Goal: Information Seeking & Learning: Learn about a topic

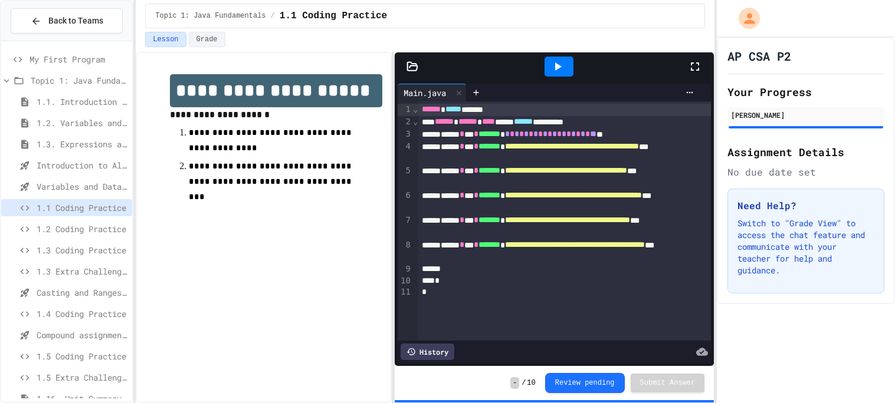
click at [83, 247] on span "1.3 Coding Practice" at bounding box center [82, 250] width 91 height 12
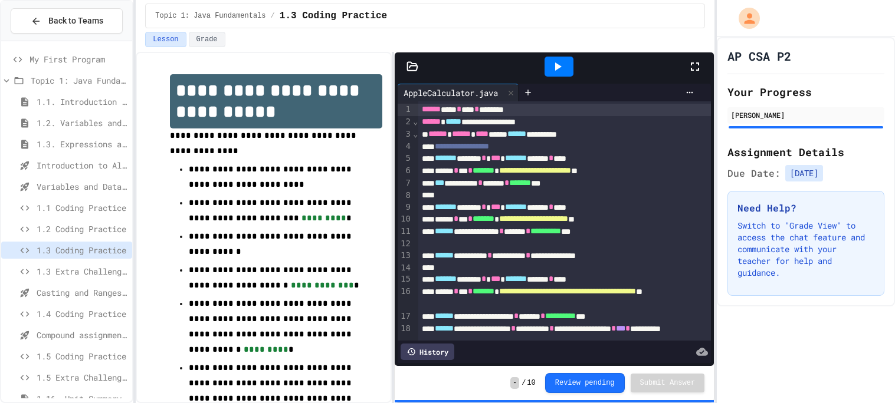
click at [70, 273] on span "1.3 Extra Challenge Problem" at bounding box center [82, 271] width 91 height 12
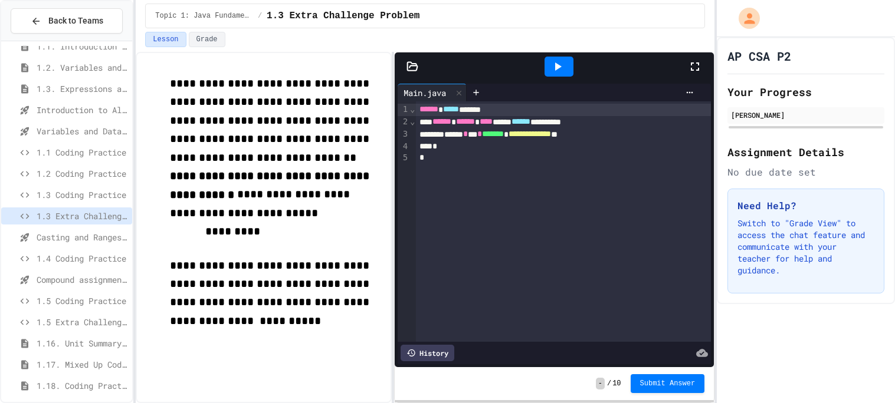
scroll to position [60, 0]
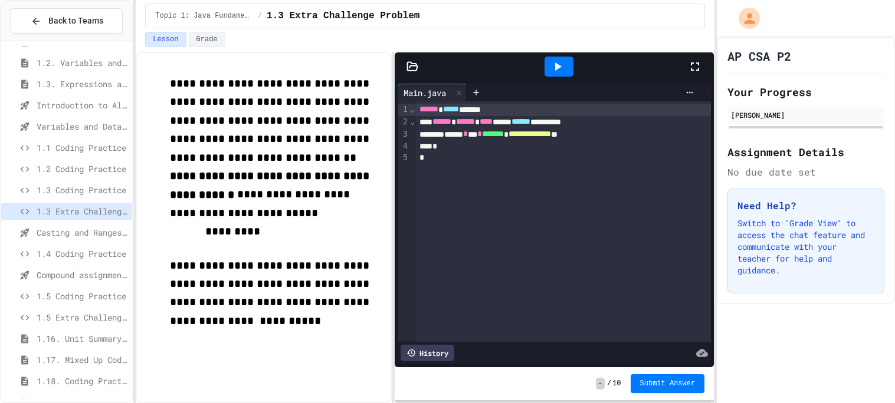
click at [69, 253] on span "1.4 Coding Practice" at bounding box center [82, 254] width 91 height 12
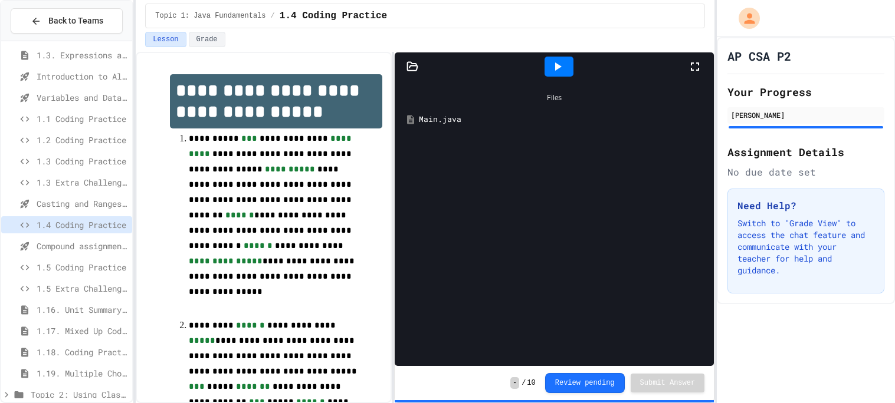
scroll to position [103, 0]
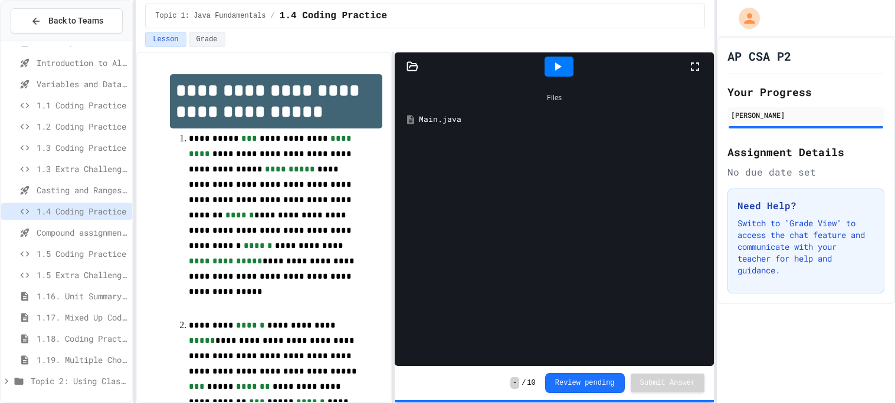
click at [80, 377] on span "Topic 2: Using Classes" at bounding box center [79, 381] width 97 height 12
click at [67, 371] on div "1.19. Multiple Choice Exercises for Unit 1a (1.1-1.6)" at bounding box center [66, 361] width 131 height 21
click at [78, 376] on span "Topic 2: Using Classes" at bounding box center [79, 381] width 97 height 12
click at [87, 295] on span "1.16. Unit Summary 1a (1.1-1.6)" at bounding box center [82, 296] width 91 height 12
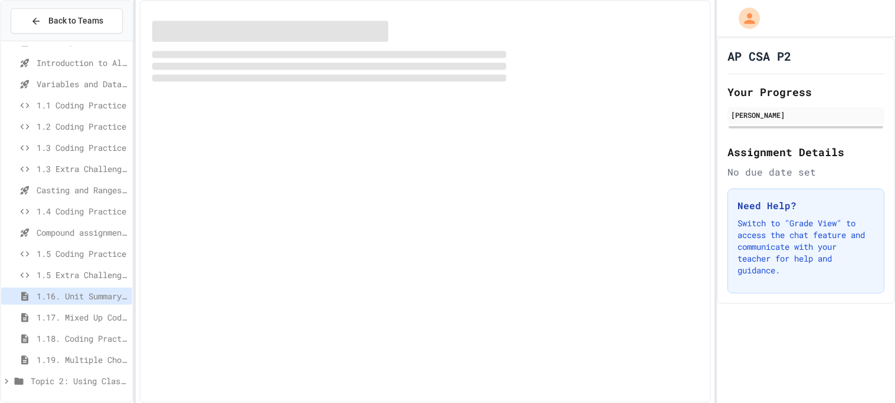
scroll to position [93, 0]
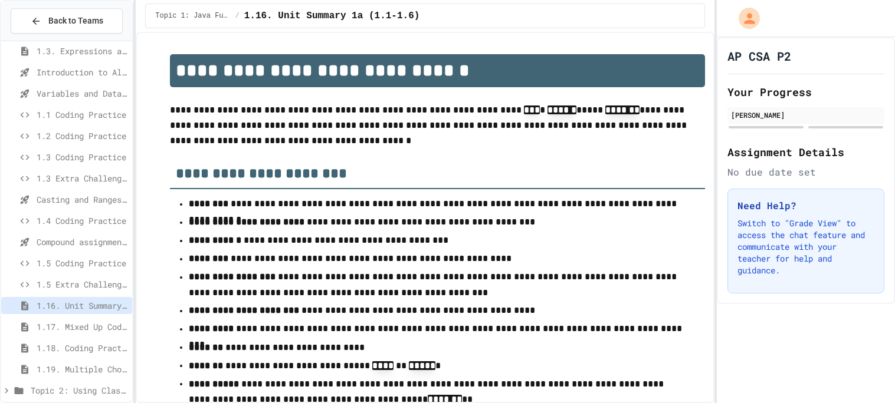
click at [86, 324] on span "1.17. Mixed Up Code Practice 1.1-1.6" at bounding box center [82, 327] width 91 height 12
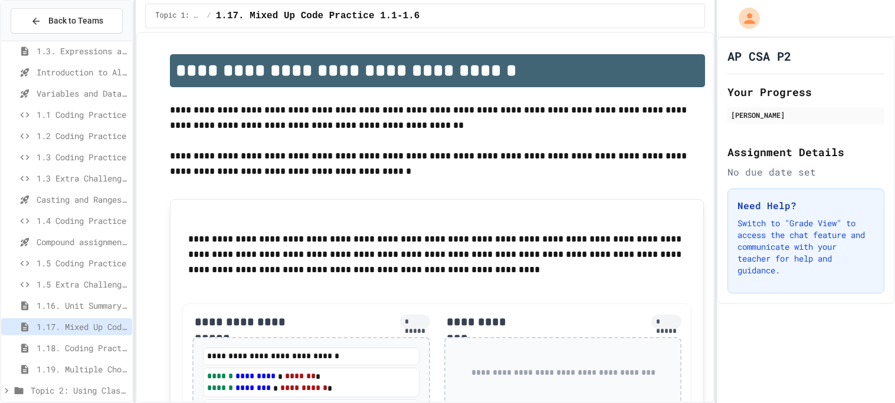
click at [80, 229] on div at bounding box center [66, 176] width 131 height 446
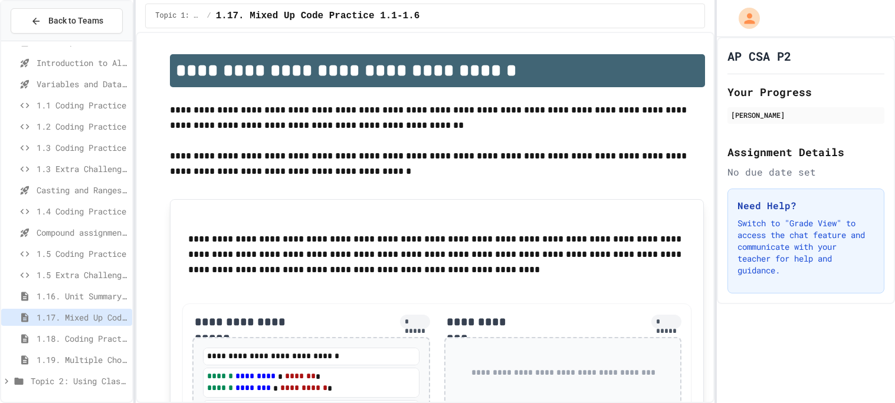
click at [74, 386] on span "Topic 2: Using Classes" at bounding box center [79, 381] width 97 height 12
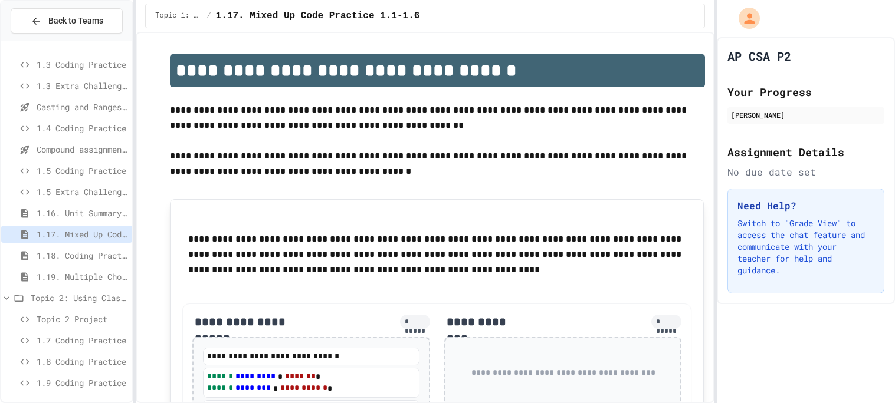
scroll to position [230, 0]
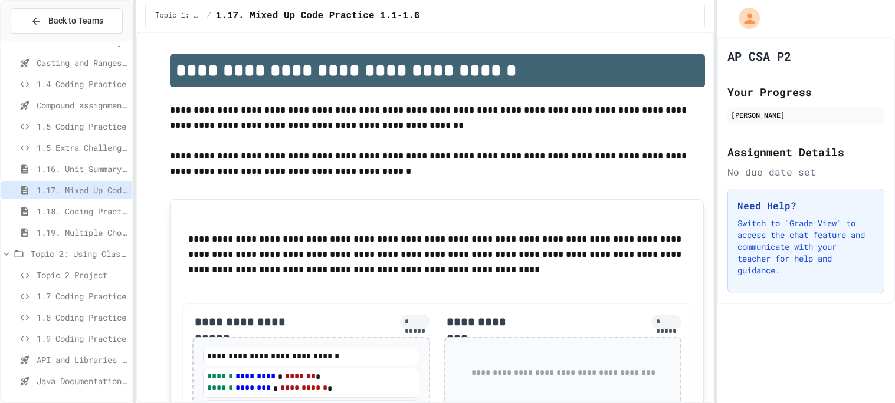
click at [68, 359] on span "API and Libraries - Topic 1.7" at bounding box center [82, 360] width 91 height 12
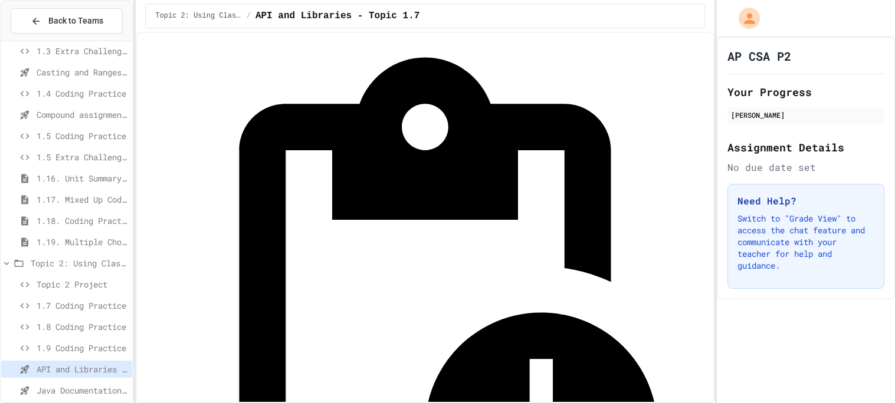
scroll to position [37, 0]
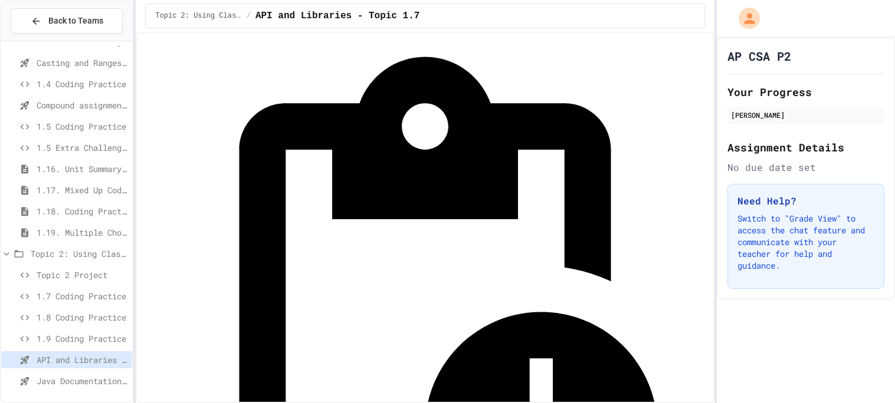
click at [96, 373] on div "Java Documentation with Comments - Topic 1.8" at bounding box center [66, 381] width 131 height 17
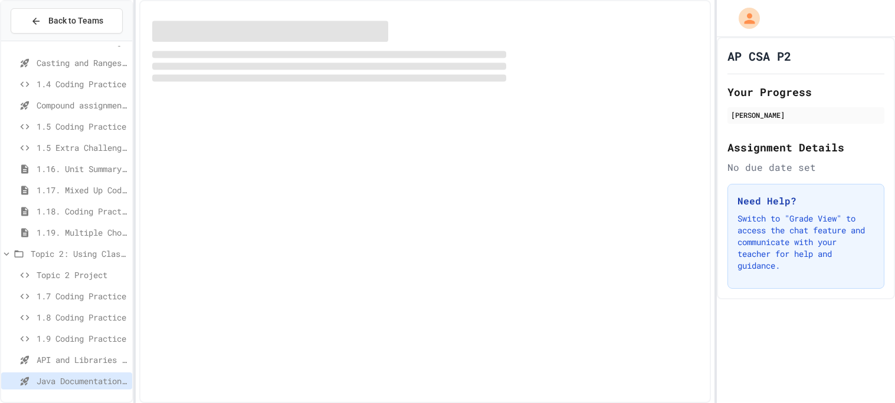
scroll to position [221, 0]
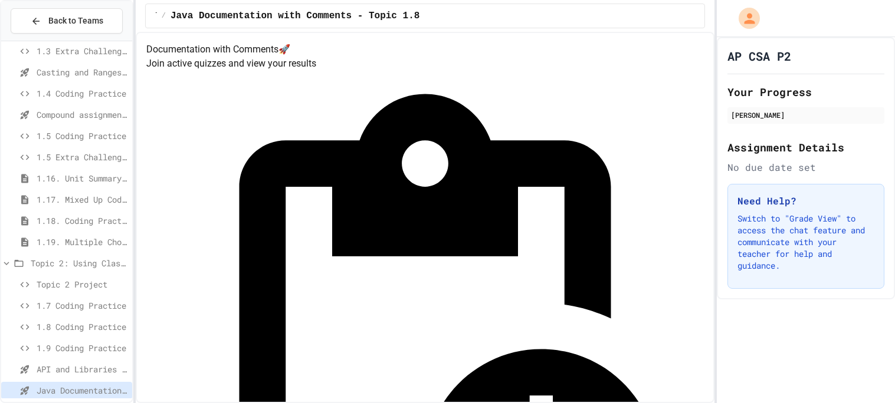
click at [62, 308] on span "1.7 Coding Practice" at bounding box center [82, 306] width 91 height 12
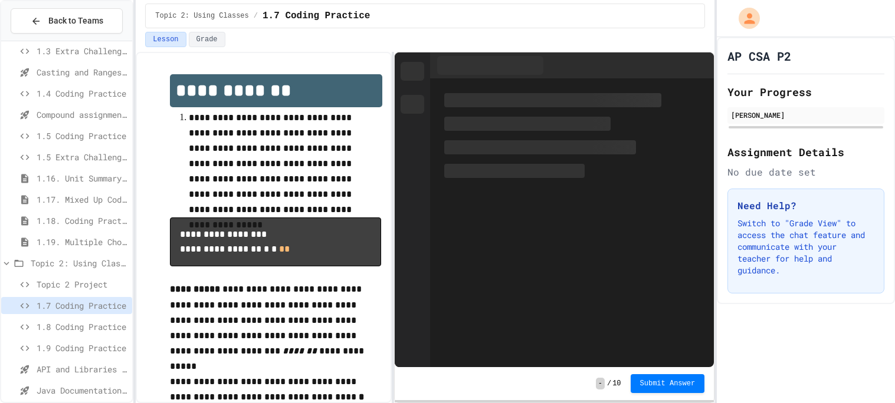
click at [85, 215] on span "1.18. Coding Practice 1a (1.1-1.6)" at bounding box center [82, 221] width 91 height 12
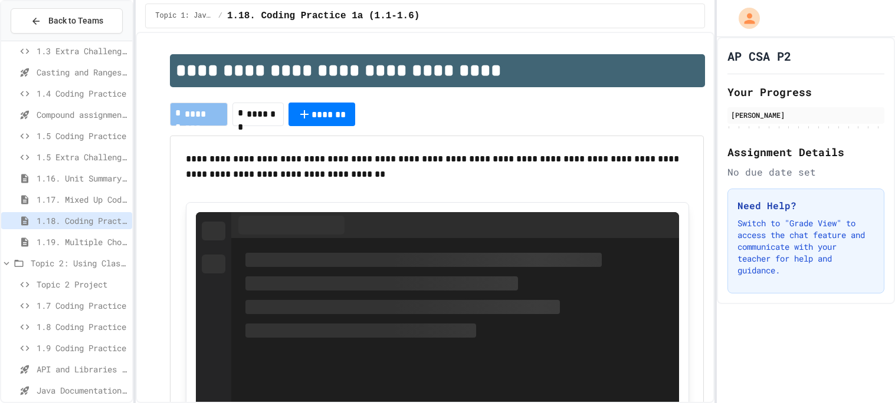
click at [80, 200] on span "1.17. Mixed Up Code Practice 1.1-1.6" at bounding box center [82, 199] width 91 height 12
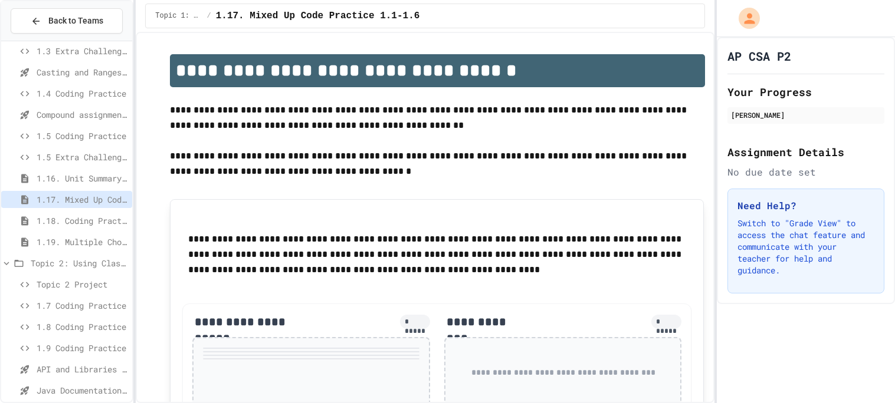
click at [80, 175] on span "1.16. Unit Summary 1a (1.1-1.6)" at bounding box center [82, 178] width 91 height 12
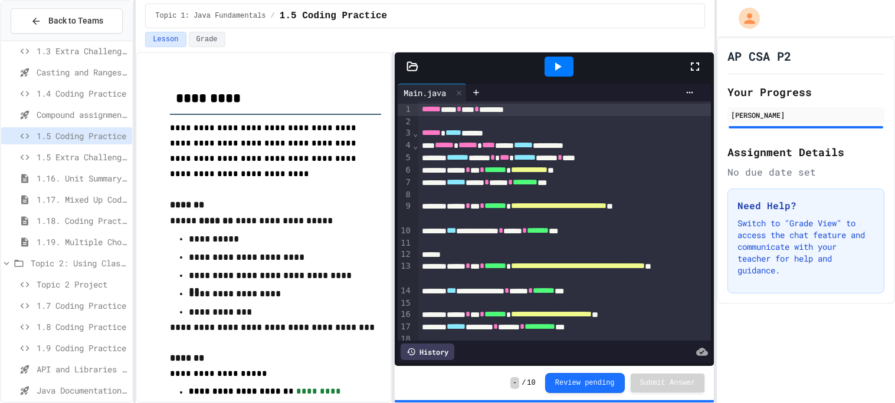
scroll to position [230, 0]
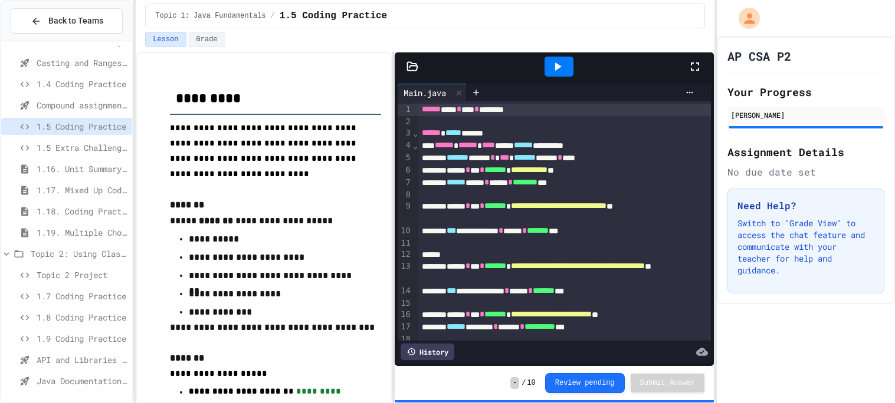
click at [62, 297] on span "1.7 Coding Practice" at bounding box center [82, 296] width 91 height 12
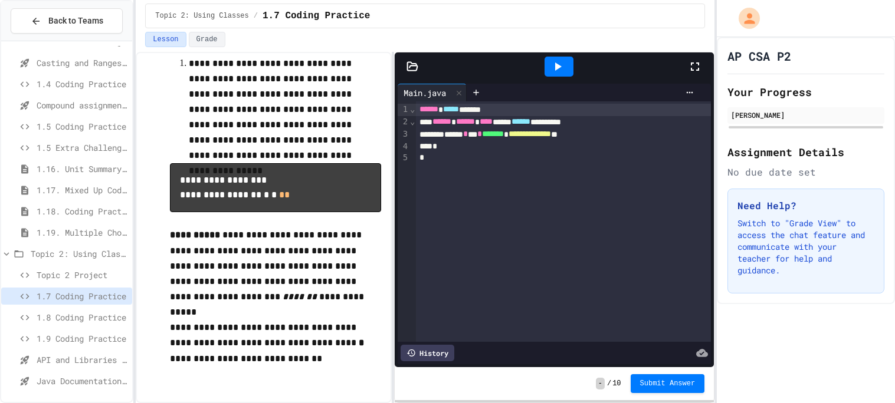
scroll to position [55, 0]
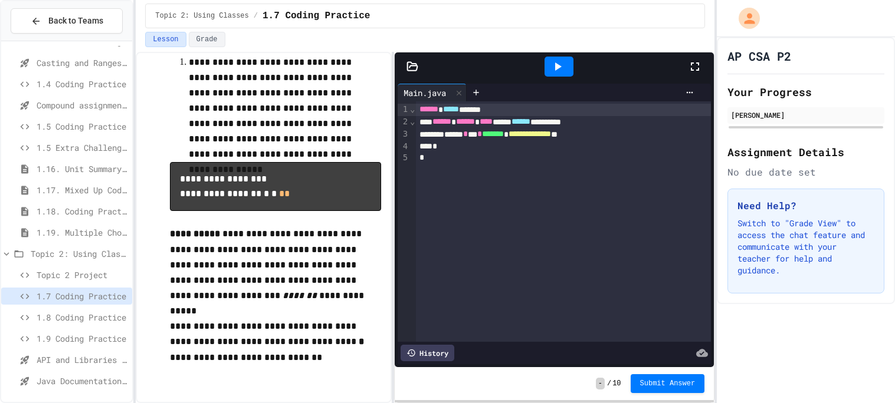
click at [487, 135] on div "**********" at bounding box center [563, 135] width 295 height 12
click at [47, 315] on span "1.8 Coding Practice" at bounding box center [82, 317] width 91 height 12
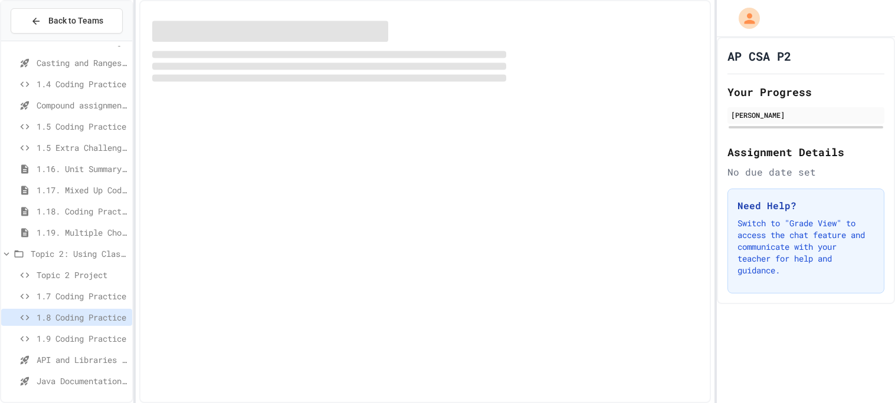
scroll to position [221, 0]
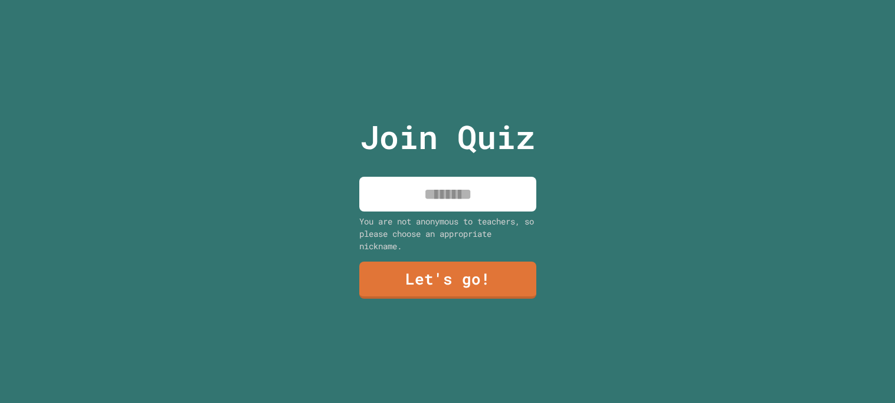
click at [470, 200] on input at bounding box center [447, 194] width 177 height 35
type input "******"
click at [431, 291] on link "Let's go!" at bounding box center [447, 279] width 180 height 39
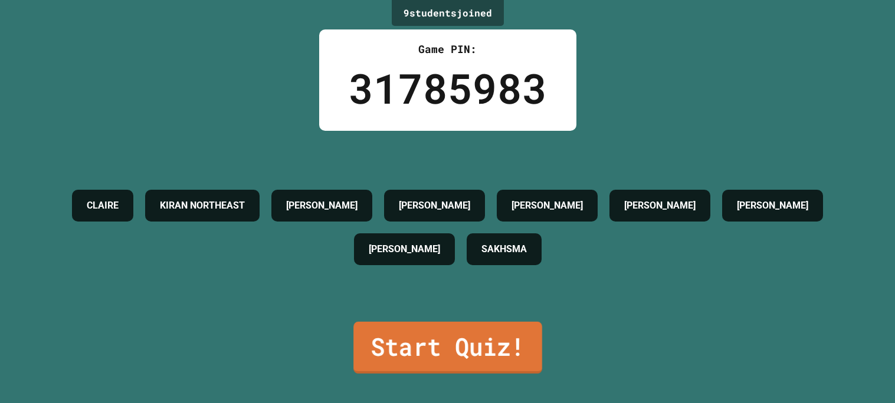
click at [430, 355] on link "Start Quiz!" at bounding box center [447, 348] width 189 height 52
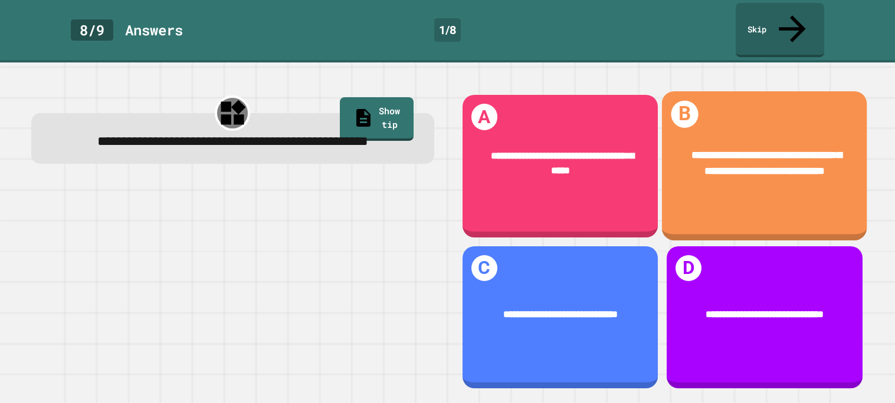
click at [779, 209] on div "**********" at bounding box center [764, 165] width 205 height 149
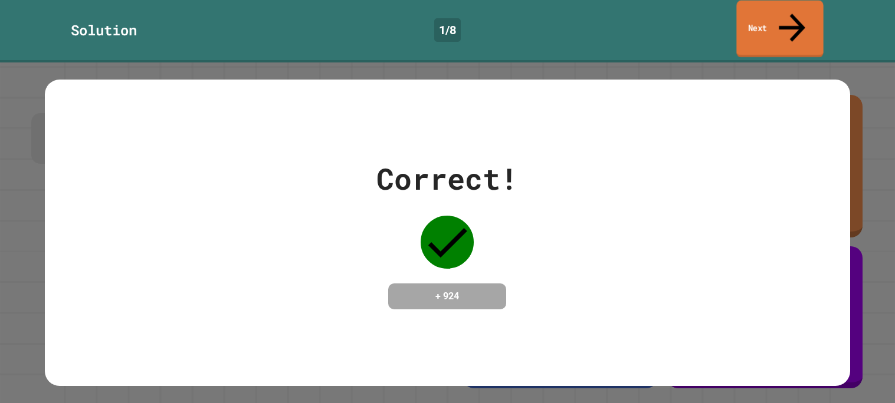
click at [782, 21] on link "Next" at bounding box center [779, 29] width 87 height 57
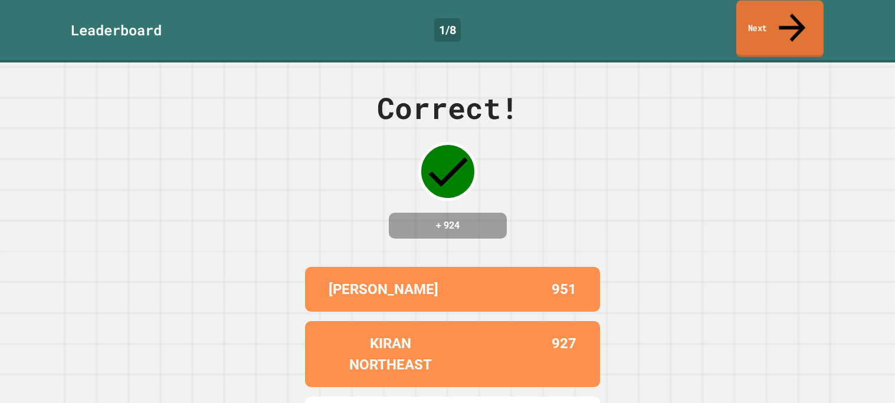
click at [768, 13] on link "Next" at bounding box center [779, 29] width 87 height 57
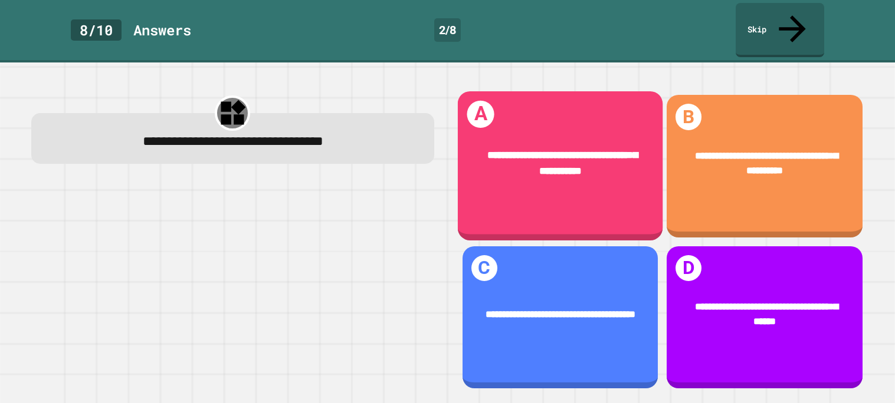
click at [518, 188] on div "**********" at bounding box center [559, 165] width 205 height 149
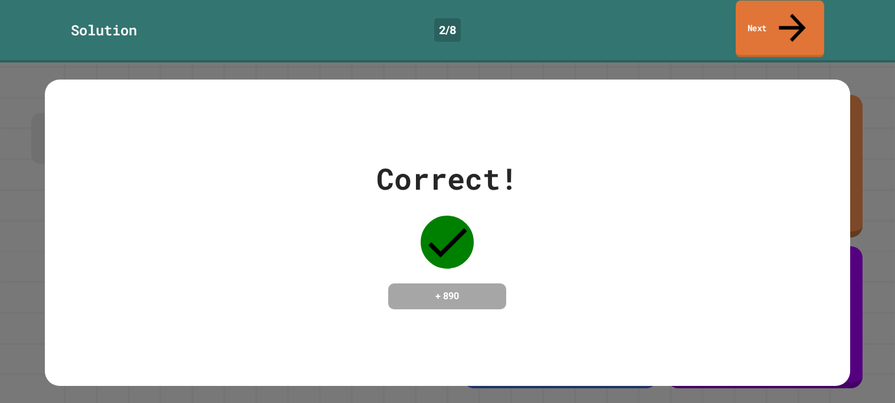
click at [802, 19] on link "Next" at bounding box center [779, 29] width 88 height 57
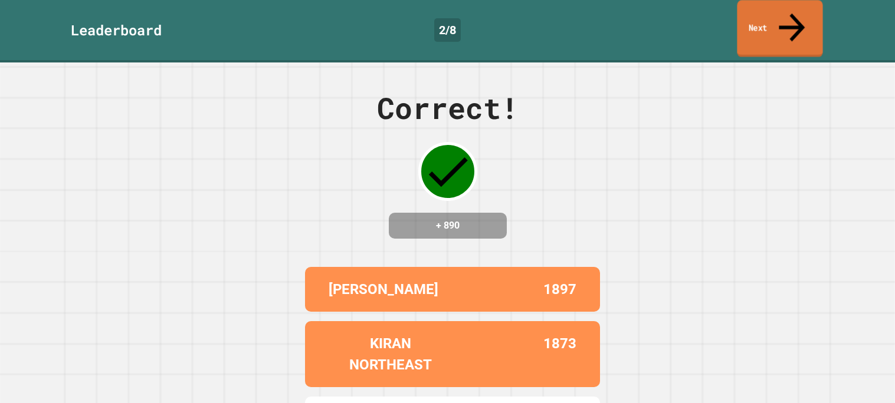
click at [777, 21] on link "Next" at bounding box center [779, 28] width 86 height 57
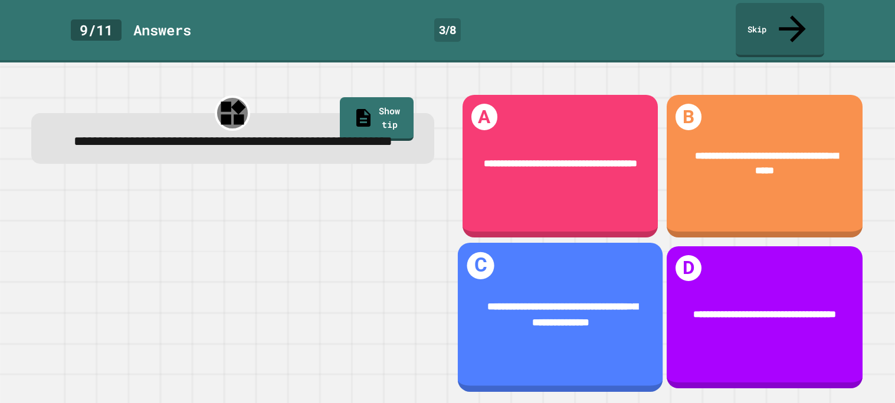
click at [531, 299] on div "**********" at bounding box center [559, 314] width 163 height 31
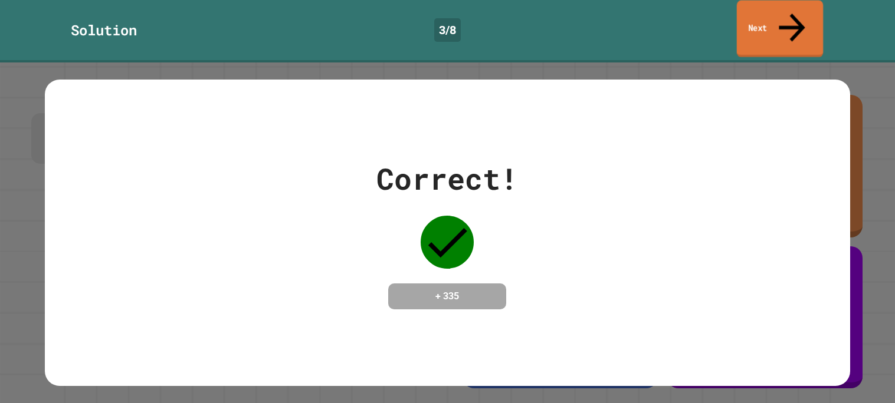
click at [786, 15] on icon at bounding box center [791, 27] width 39 height 42
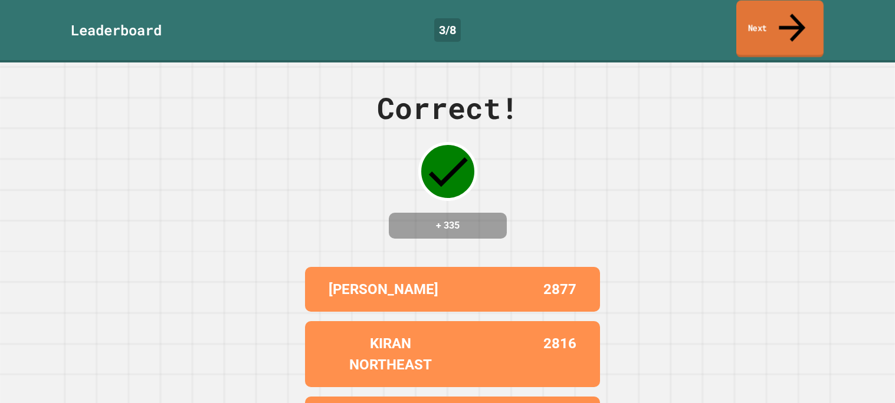
click at [761, 15] on link "Next" at bounding box center [779, 29] width 87 height 57
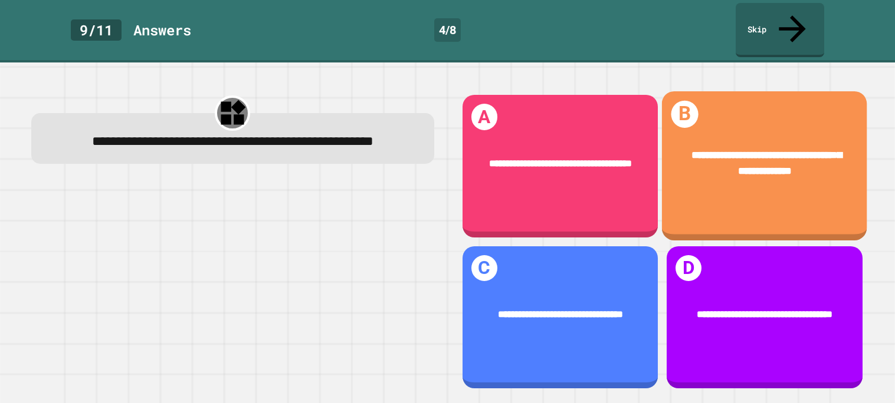
click at [718, 199] on div "**********" at bounding box center [764, 165] width 205 height 149
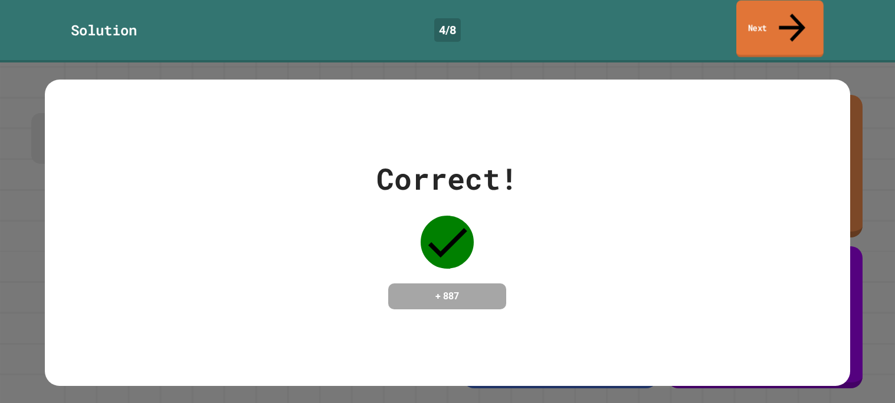
click at [795, 27] on link "Next" at bounding box center [779, 29] width 87 height 57
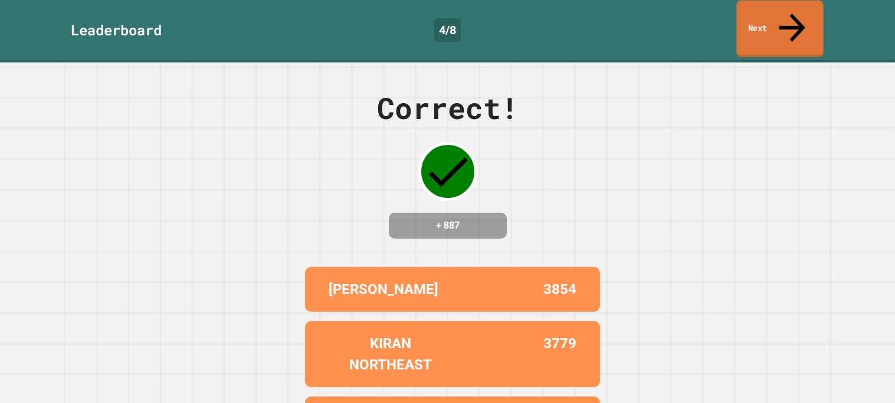
click at [795, 27] on link "Next" at bounding box center [779, 29] width 87 height 57
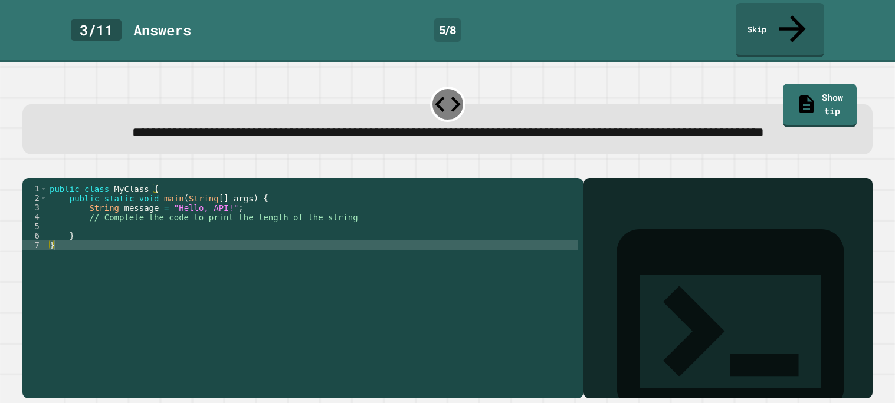
click at [437, 223] on div "public class MyClass { public static void main ( String [ ] args ) { String mes…" at bounding box center [312, 288] width 530 height 208
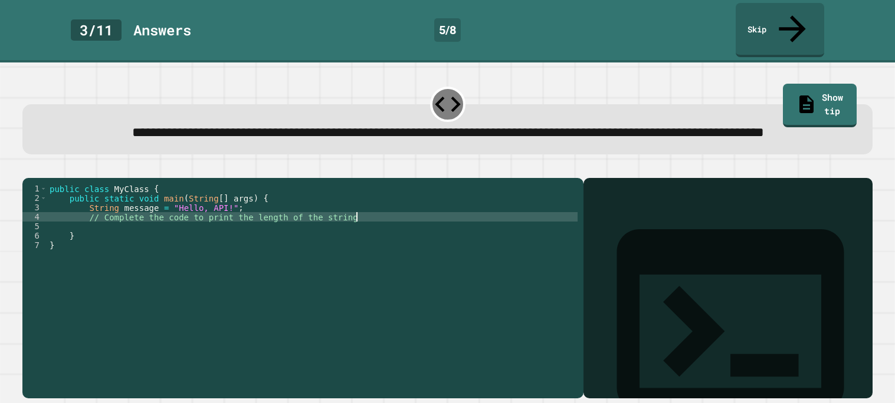
click at [246, 213] on div "public class MyClass { public static void main ( String [ ] args ) { String mes…" at bounding box center [312, 288] width 530 height 208
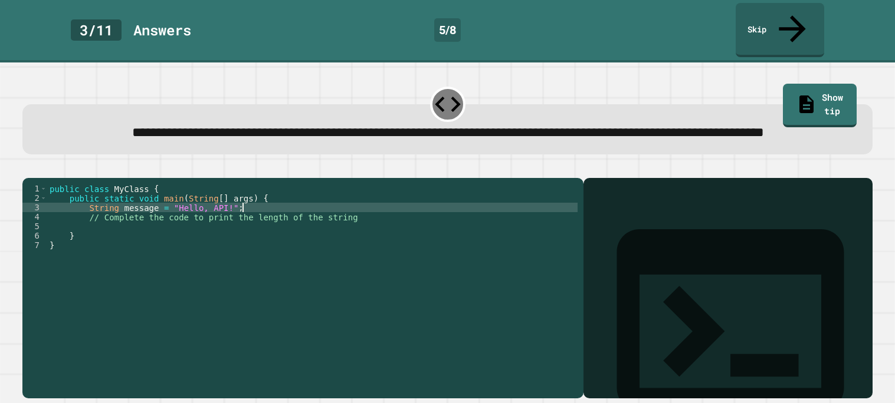
click at [323, 242] on div "public class MyClass { public static void main ( String [ ] args ) { String mes…" at bounding box center [312, 288] width 530 height 208
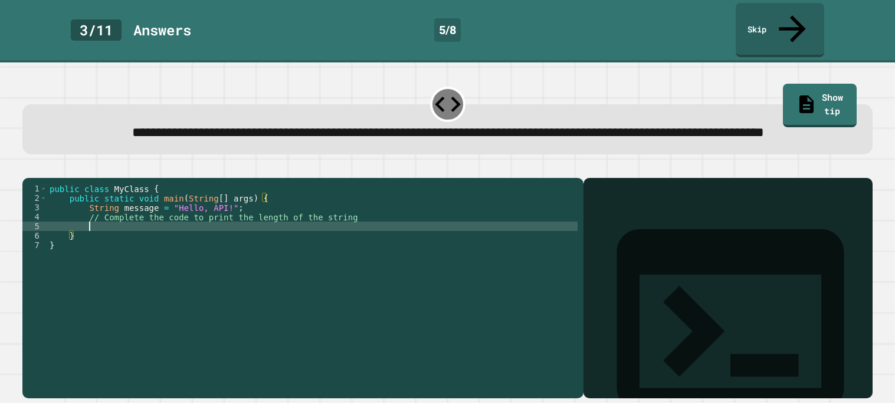
click at [312, 234] on div "public class MyClass { public static void main ( String [ ] args ) { String mes…" at bounding box center [312, 288] width 530 height 208
click at [817, 83] on link "Show tip" at bounding box center [819, 105] width 74 height 45
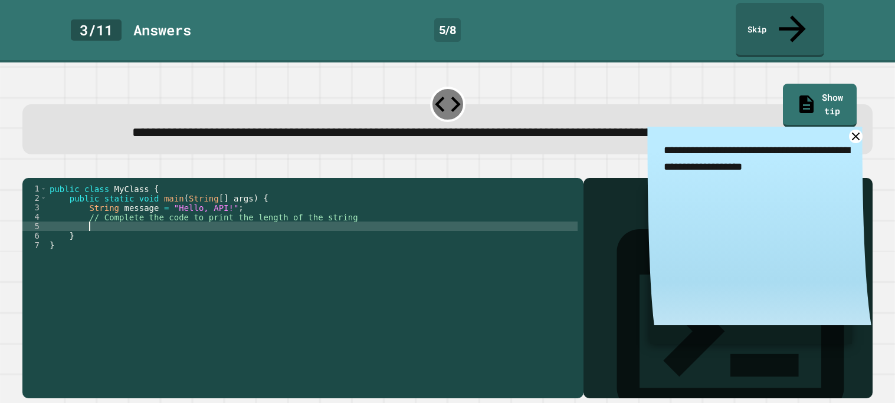
click at [370, 231] on div "public class MyClass { public static void main ( String [ ] args ) { String mes…" at bounding box center [312, 288] width 530 height 208
click at [88, 236] on div "public class MyClass { public static void main ( String [ ] args ) { String mes…" at bounding box center [312, 288] width 530 height 208
click at [274, 236] on div "public class MyClass { public static void main ( String [ ] args ) { String mes…" at bounding box center [312, 288] width 530 height 208
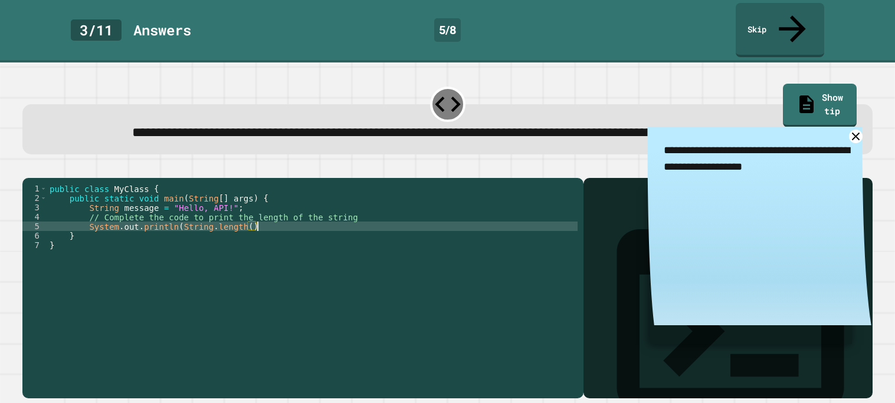
scroll to position [0, 14]
click at [28, 168] on icon "button" at bounding box center [28, 168] width 0 height 0
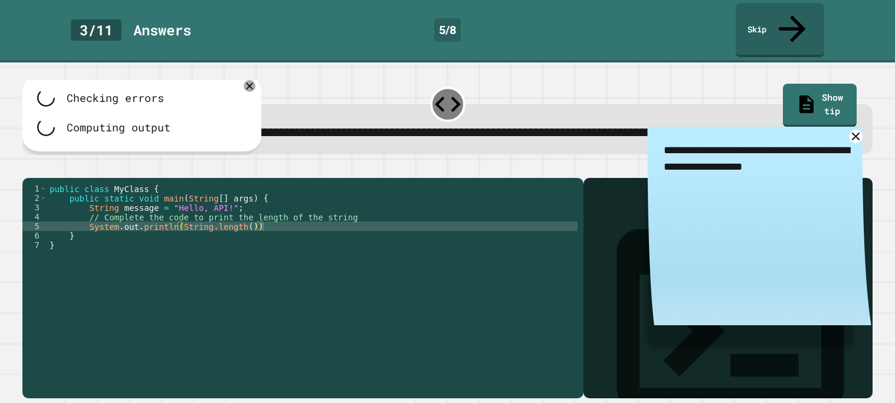
click at [287, 238] on div "public class MyClass { public static void main ( String [ ] args ) { String mes…" at bounding box center [312, 288] width 530 height 208
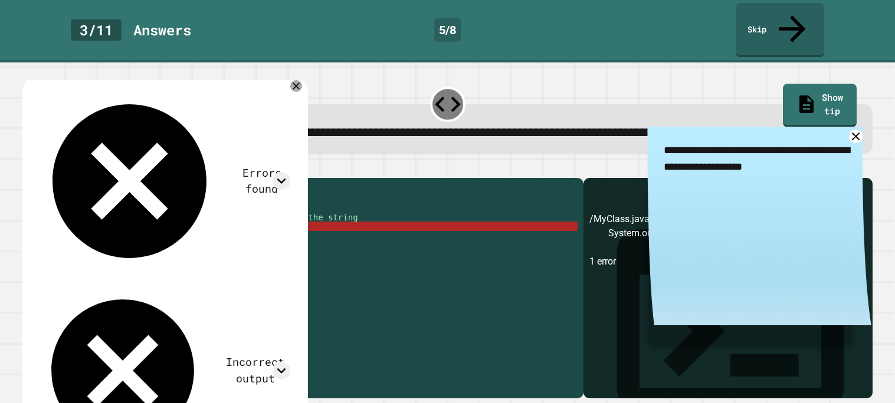
click at [28, 168] on button "button" at bounding box center [28, 168] width 0 height 0
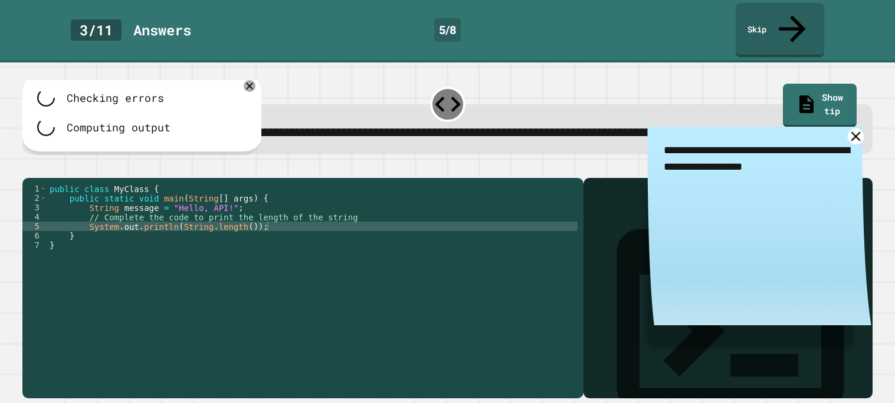
click at [856, 131] on icon at bounding box center [854, 135] width 9 height 9
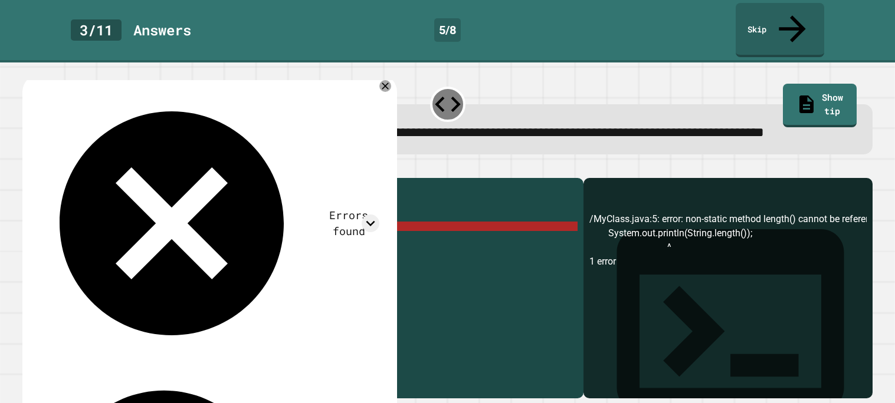
click at [165, 229] on div "public class MyClass { public static void main ( String [ ] args ) { String mes…" at bounding box center [312, 288] width 530 height 208
click at [252, 236] on div "public class MyClass { public static void main ( String [ ] args ) { String mes…" at bounding box center [312, 288] width 530 height 208
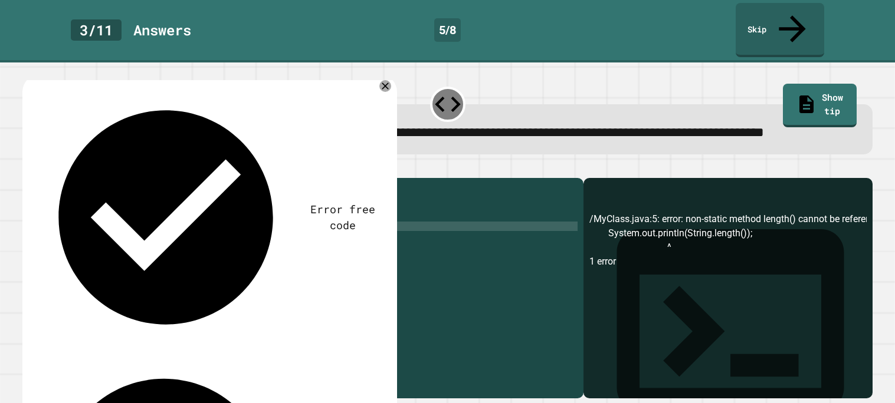
scroll to position [0, 17]
click at [28, 168] on button "button" at bounding box center [28, 168] width 0 height 0
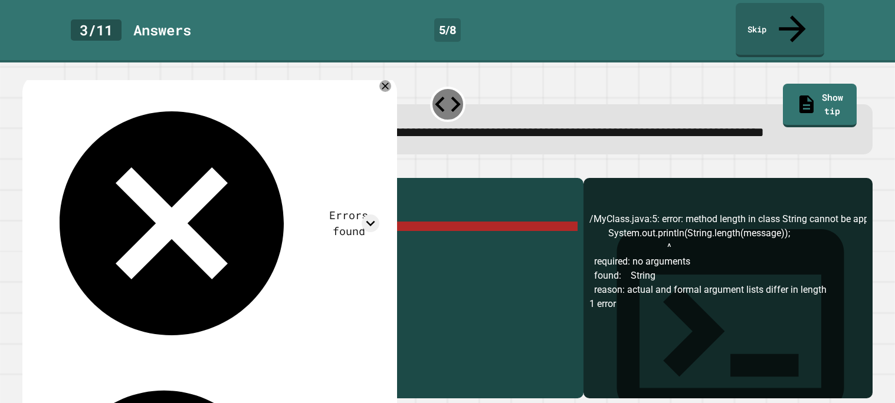
click at [187, 236] on div "public class MyClass { public static void main ( String [ ] args ) { String mes…" at bounding box center [312, 288] width 530 height 208
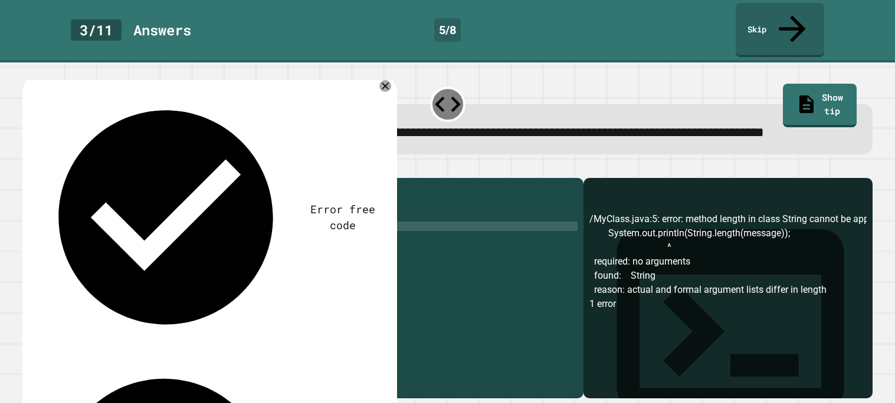
scroll to position [0, 9]
click at [214, 236] on div "public class MyClass { public static void main ( String [ ] args ) { String mes…" at bounding box center [312, 288] width 530 height 208
click at [206, 235] on div "public class MyClass { public static void main ( String [ ] args ) { String mes…" at bounding box center [312, 288] width 530 height 208
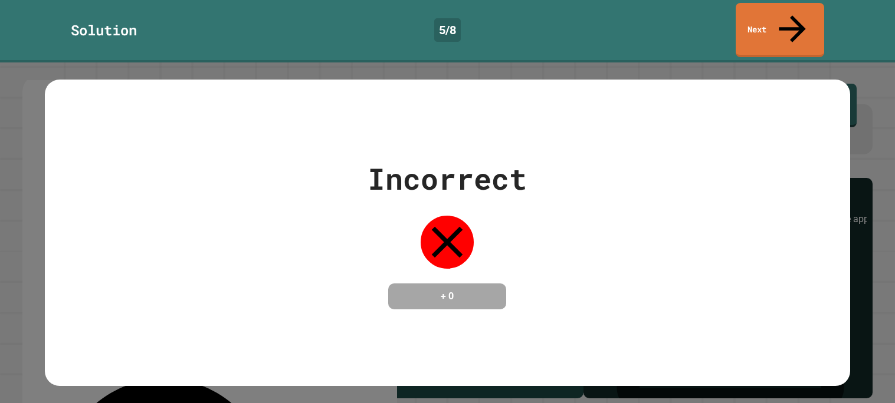
scroll to position [0, 10]
type textarea "**********"
click at [764, 19] on link "Next" at bounding box center [779, 29] width 87 height 57
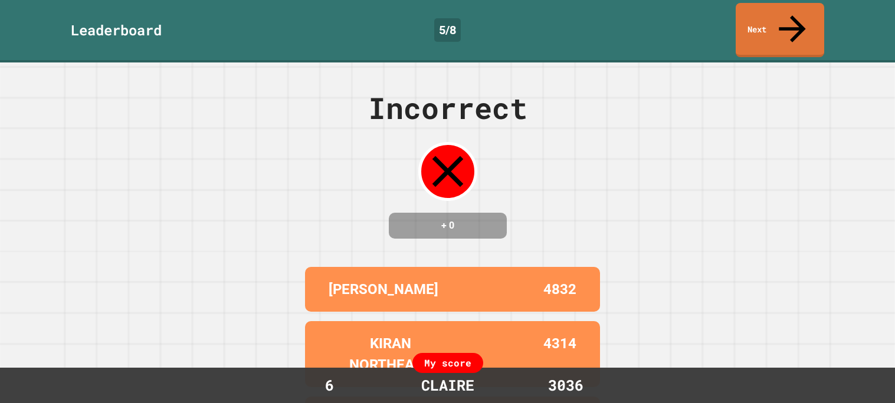
scroll to position [111, 0]
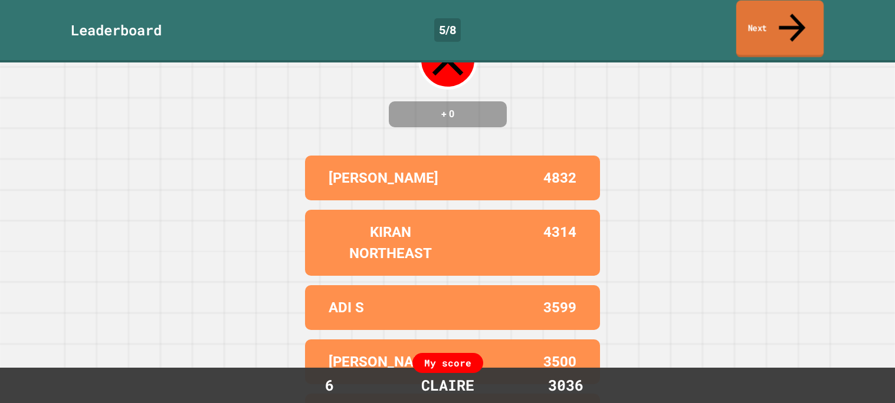
click at [759, 13] on link "Next" at bounding box center [779, 29] width 87 height 57
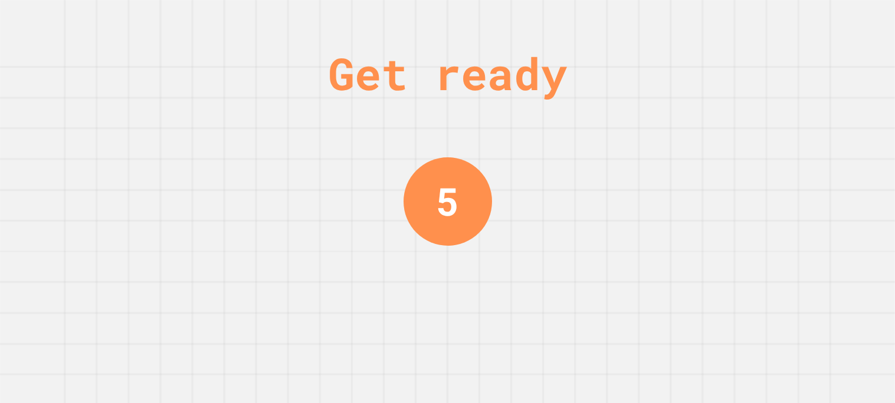
scroll to position [0, 0]
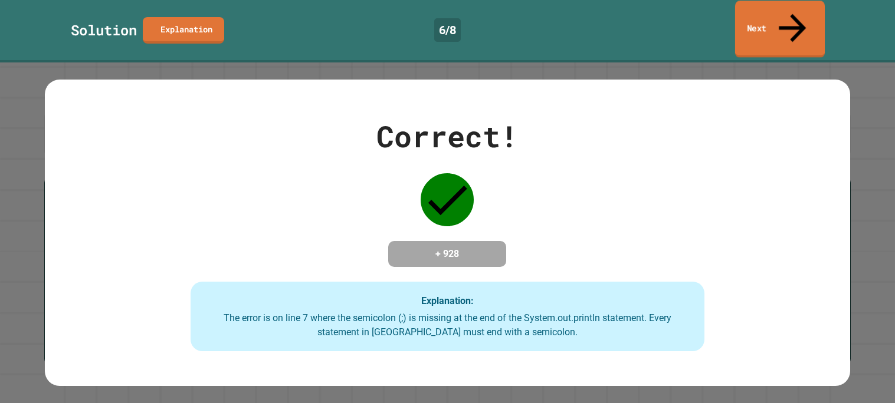
click at [781, 5] on link "Next" at bounding box center [780, 29] width 90 height 57
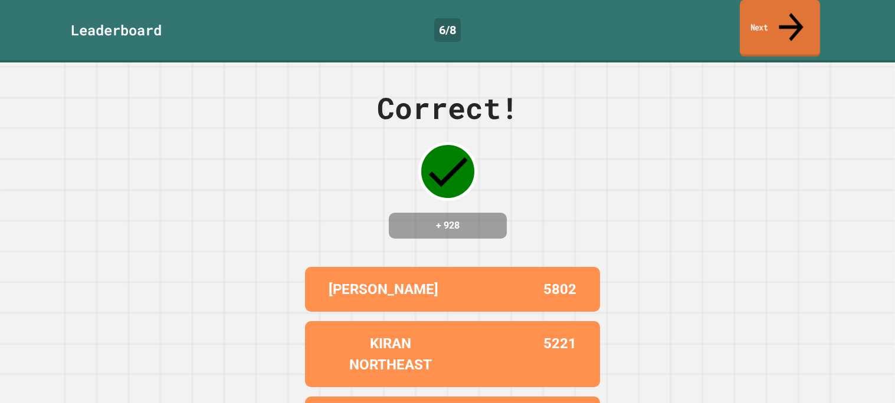
click at [752, 12] on link "Next" at bounding box center [779, 28] width 80 height 57
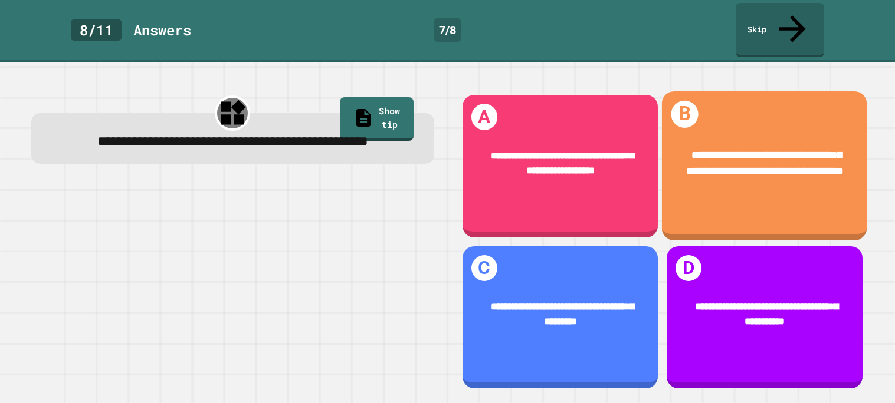
click at [760, 150] on span "**********" at bounding box center [764, 162] width 157 height 25
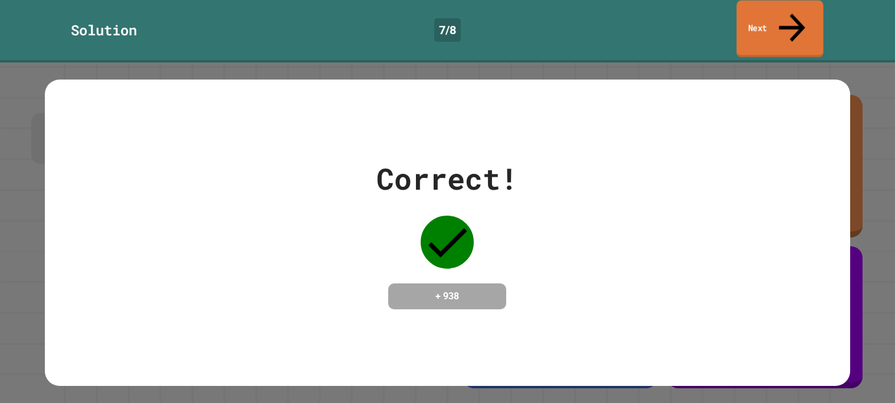
click at [786, 9] on icon at bounding box center [792, 27] width 40 height 42
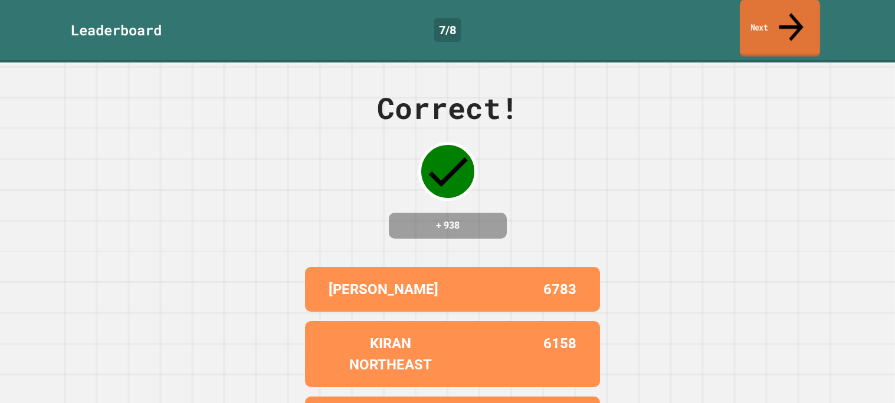
click at [762, 14] on link "Next" at bounding box center [779, 28] width 80 height 57
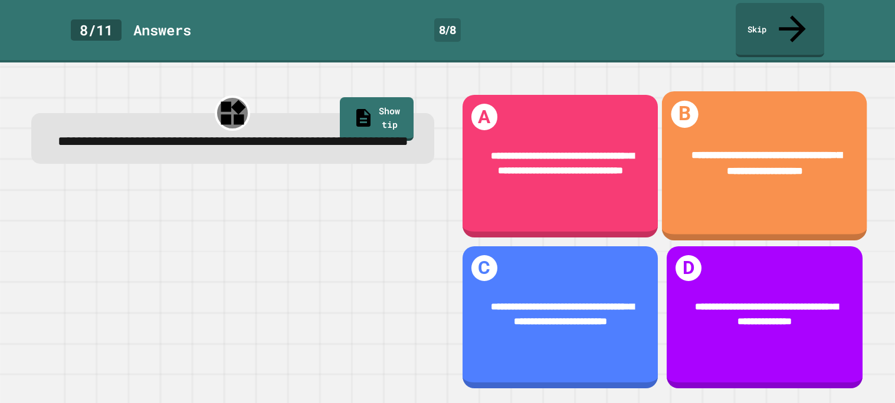
click at [715, 178] on div "**********" at bounding box center [764, 163] width 205 height 72
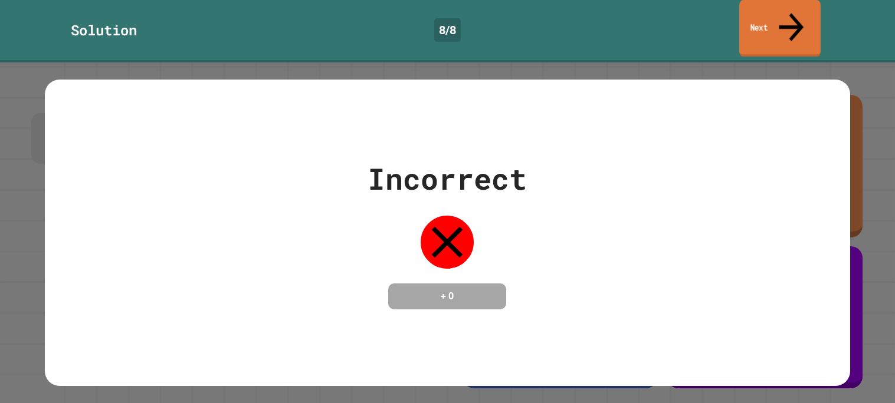
click at [756, 12] on link "Next" at bounding box center [779, 28] width 81 height 57
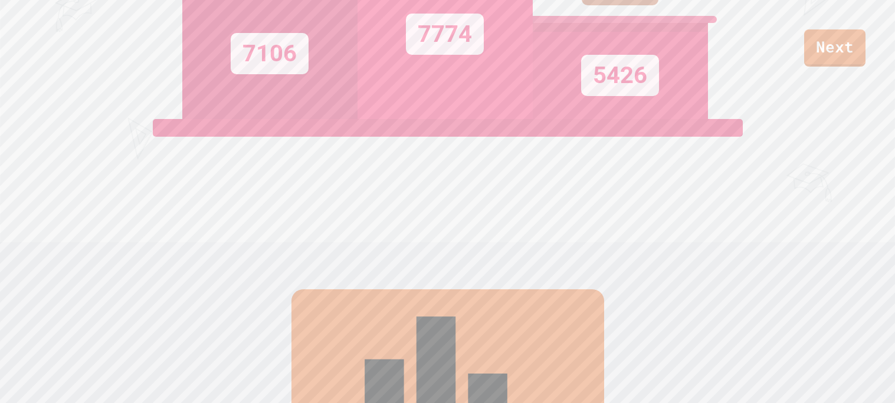
scroll to position [486, 0]
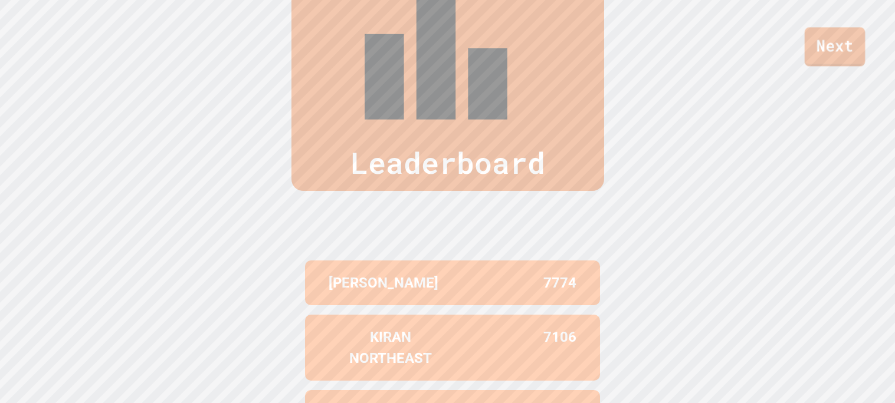
click at [848, 43] on link "Next" at bounding box center [834, 46] width 61 height 39
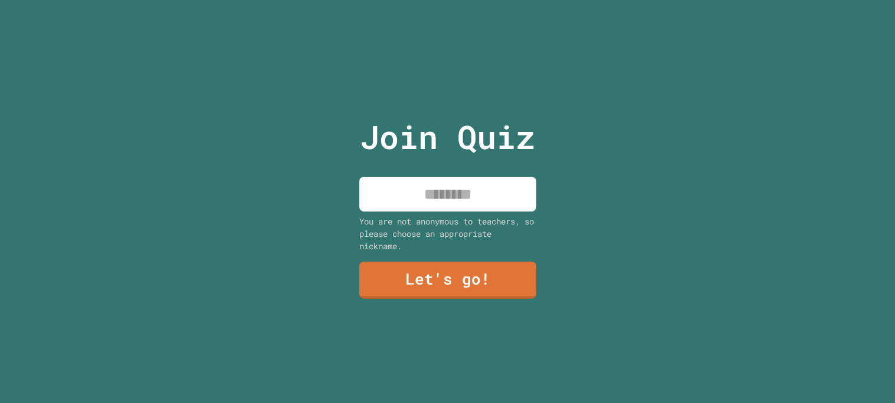
click at [475, 183] on input at bounding box center [447, 194] width 177 height 35
type input "******"
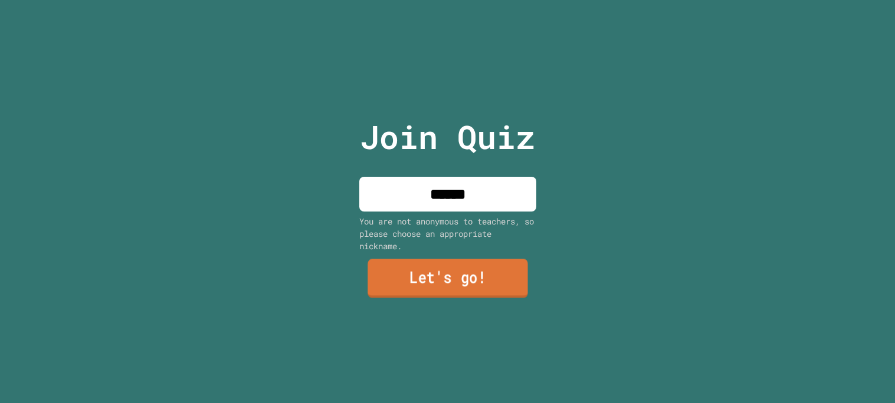
click at [439, 288] on link "Let's go!" at bounding box center [447, 278] width 160 height 39
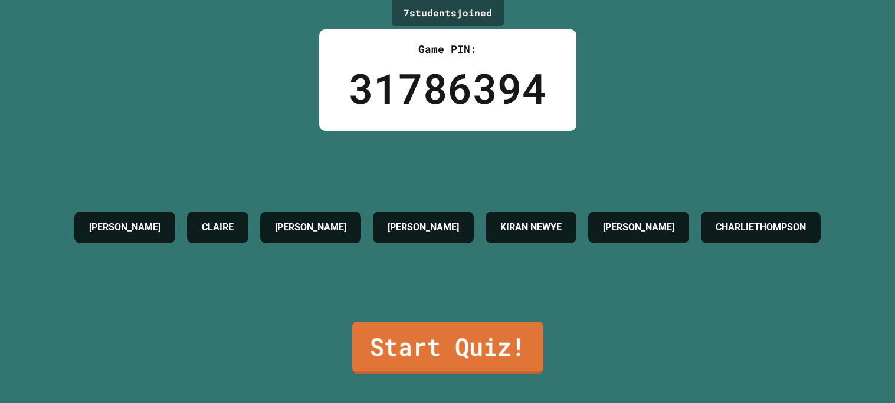
click at [459, 367] on link "Start Quiz!" at bounding box center [447, 348] width 191 height 52
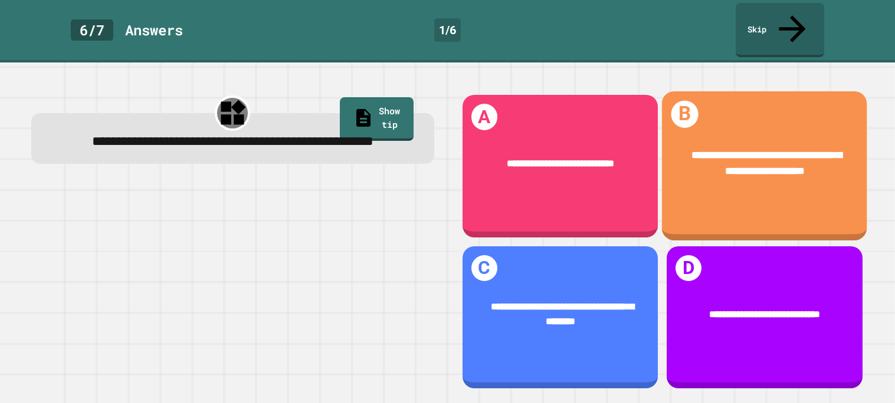
click at [751, 172] on div "**********" at bounding box center [764, 163] width 205 height 72
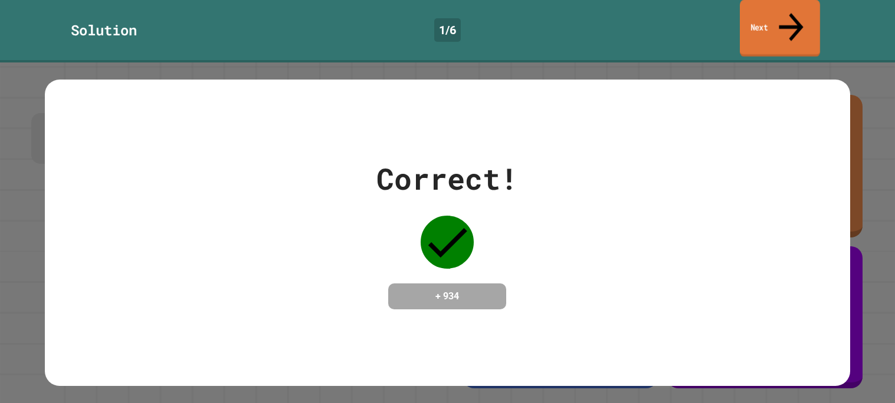
click at [766, 23] on link "Next" at bounding box center [779, 28] width 80 height 57
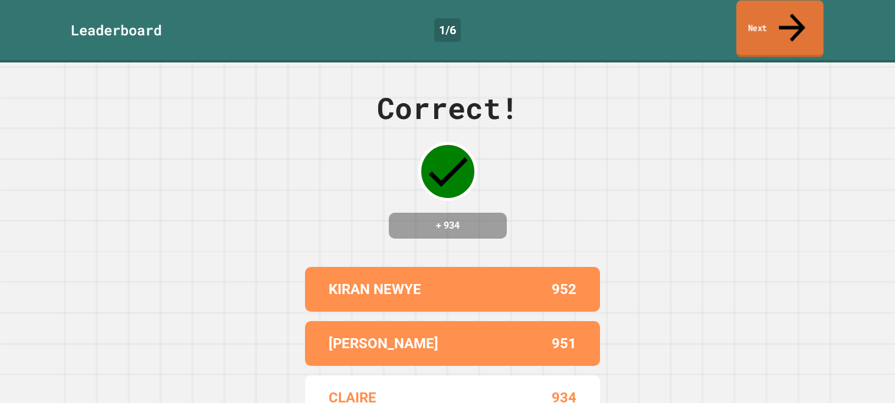
click at [793, 12] on icon at bounding box center [792, 27] width 40 height 42
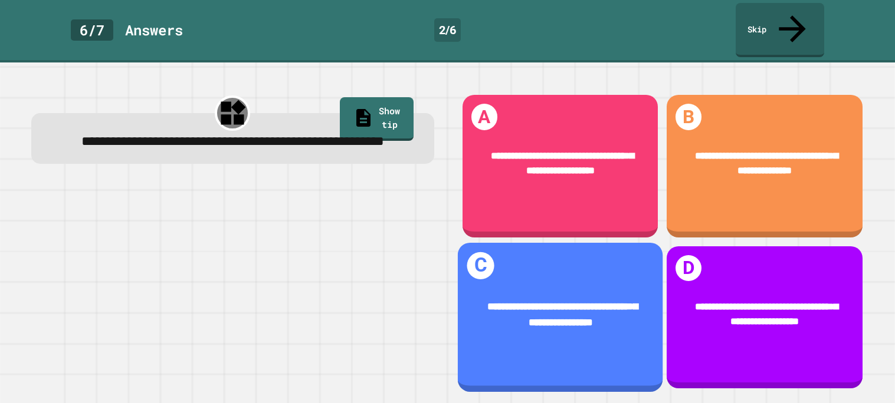
click at [583, 283] on div "**********" at bounding box center [559, 314] width 205 height 72
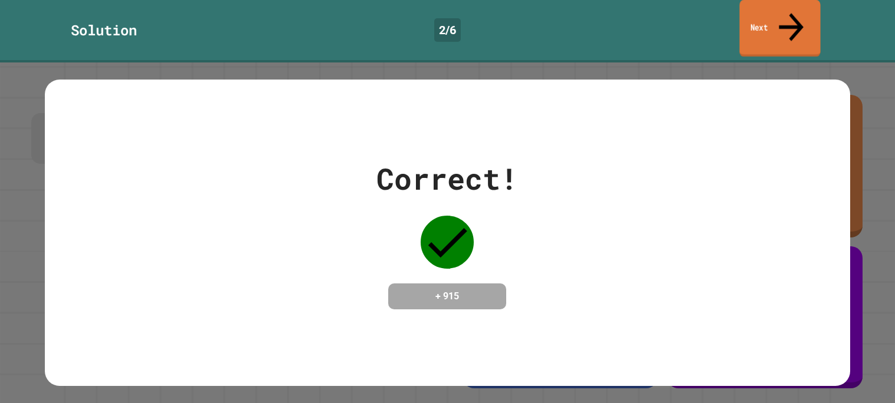
click at [764, 9] on link "Next" at bounding box center [779, 28] width 81 height 57
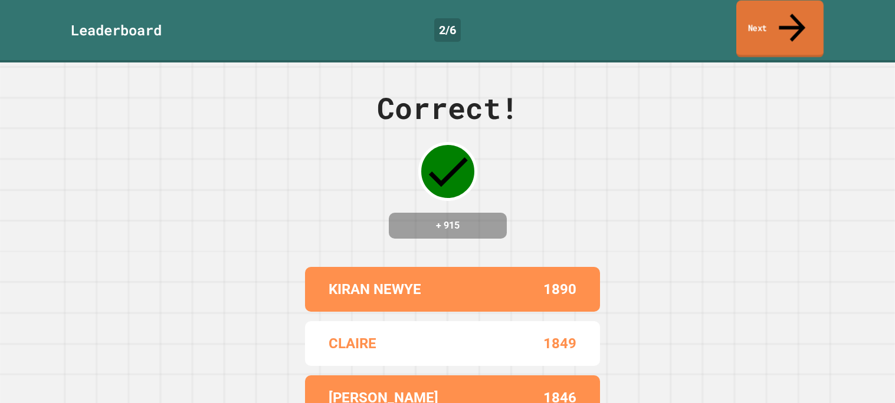
click at [761, 9] on link "Next" at bounding box center [779, 29] width 87 height 57
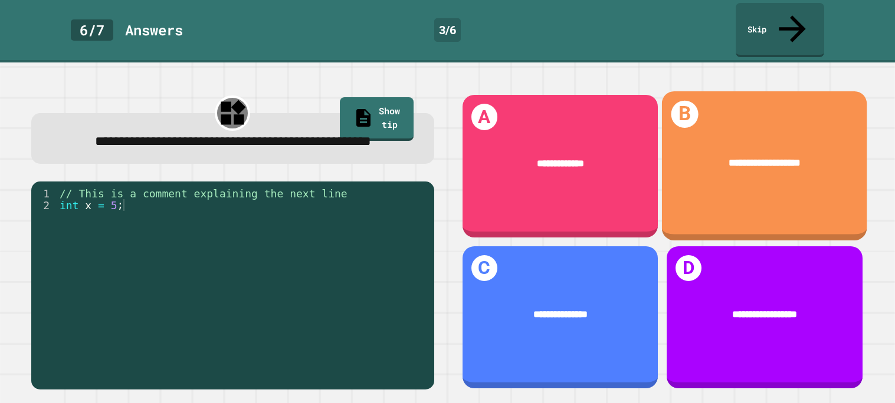
click at [742, 193] on div "**********" at bounding box center [764, 165] width 205 height 149
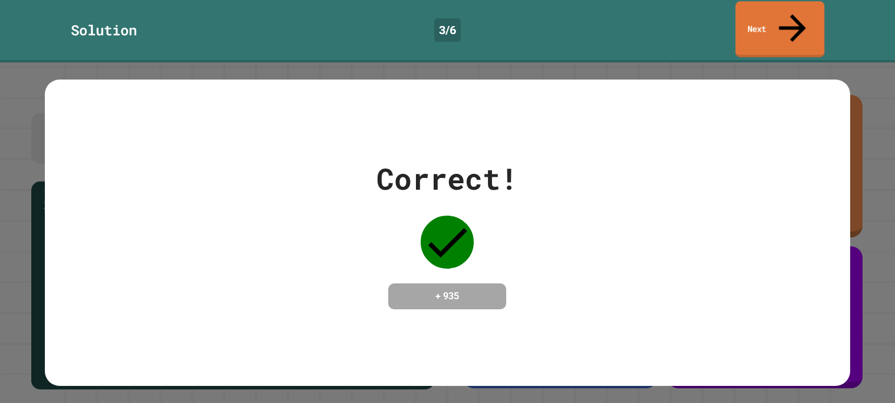
click at [784, 9] on link "Next" at bounding box center [779, 29] width 89 height 56
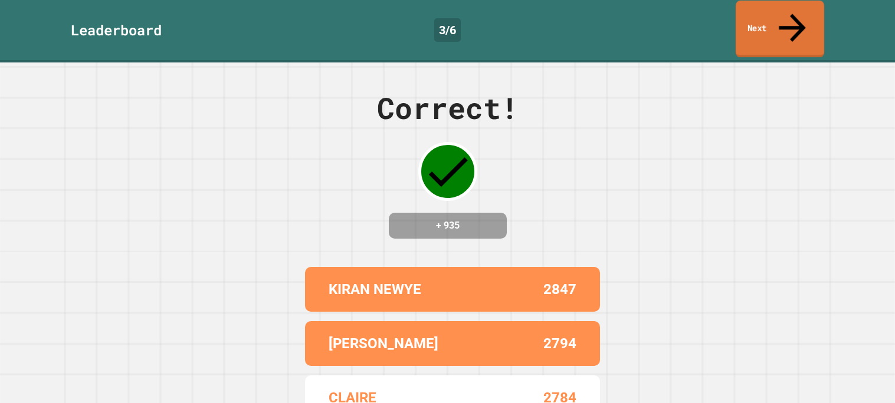
click at [762, 19] on link "Next" at bounding box center [779, 29] width 88 height 57
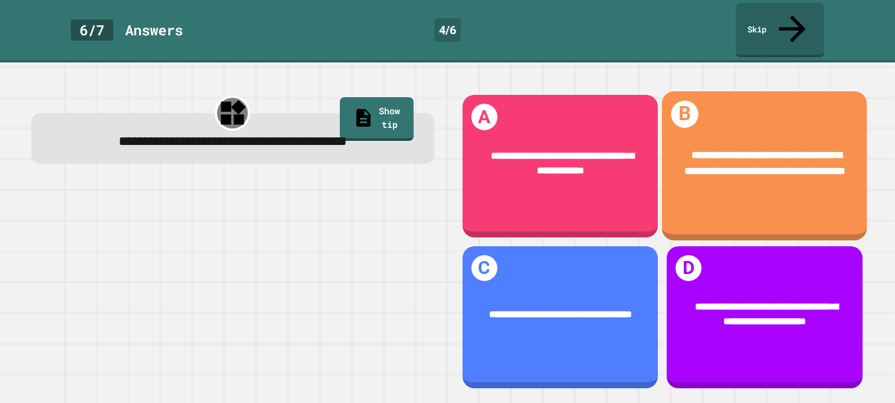
click at [737, 193] on div "**********" at bounding box center [764, 165] width 205 height 149
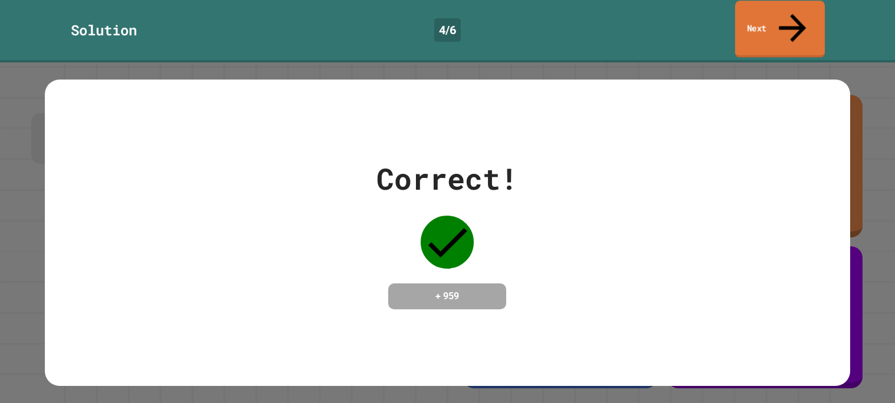
click at [782, 24] on link "Next" at bounding box center [780, 29] width 90 height 57
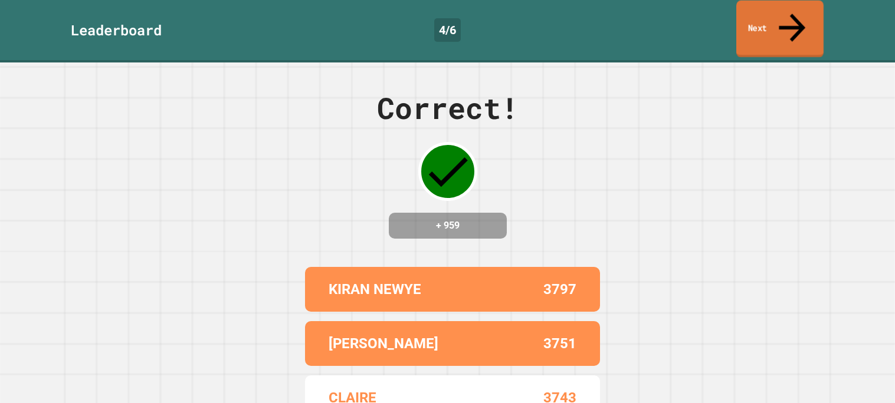
click at [774, 19] on link "Next" at bounding box center [779, 29] width 87 height 57
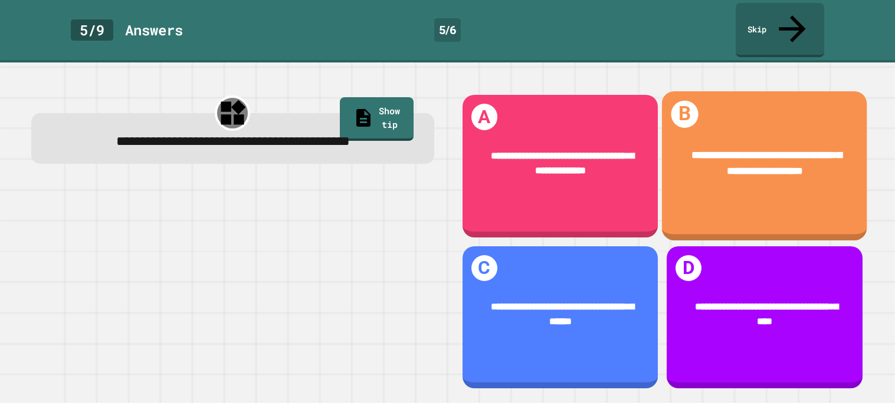
click at [754, 185] on div "**********" at bounding box center [764, 165] width 205 height 149
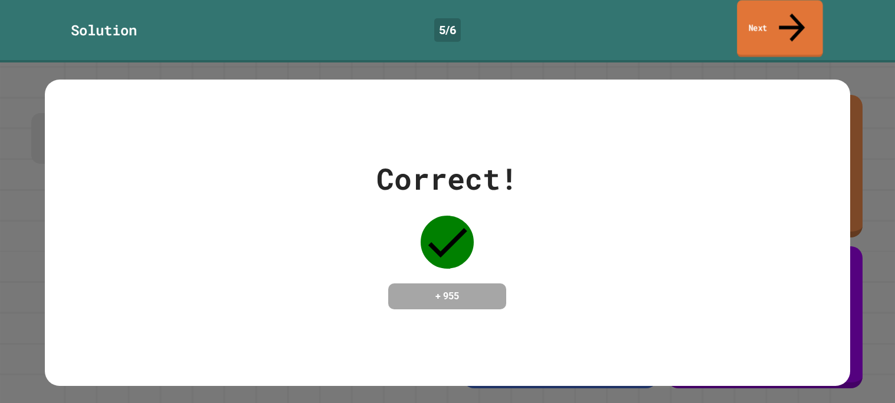
click at [754, 16] on link "Next" at bounding box center [779, 28] width 86 height 57
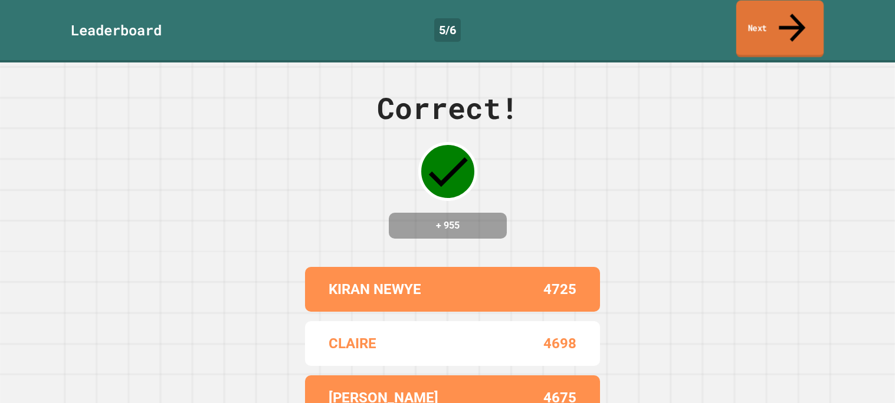
click at [774, 16] on link "Next" at bounding box center [779, 29] width 87 height 57
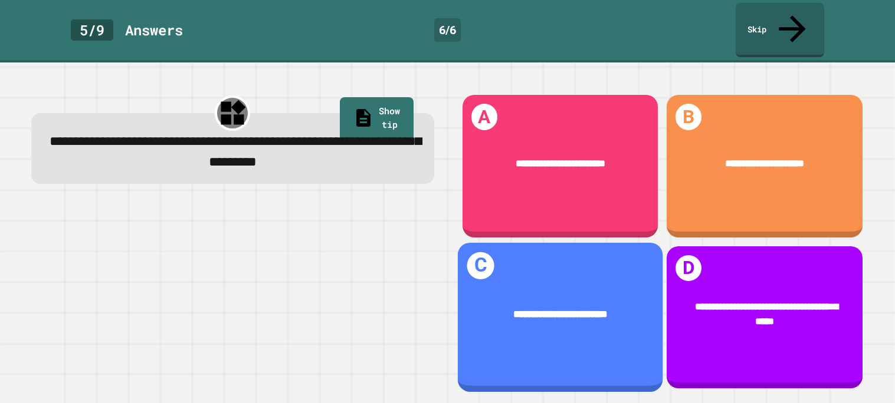
click at [622, 290] on div "**********" at bounding box center [559, 314] width 205 height 57
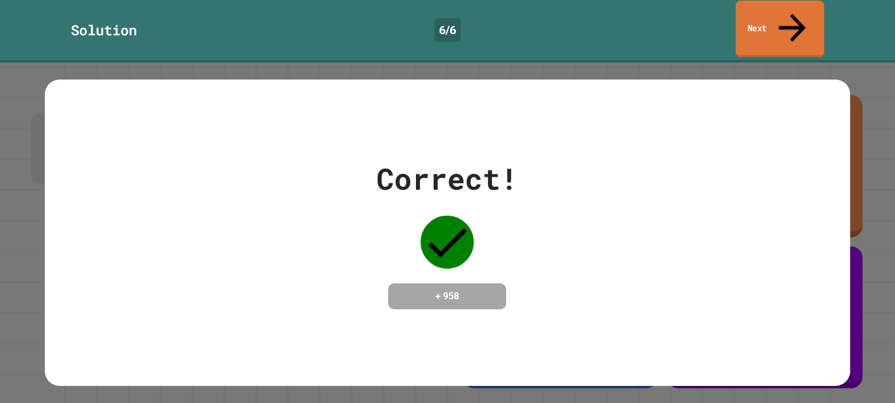
click at [750, 14] on link "Next" at bounding box center [779, 29] width 88 height 57
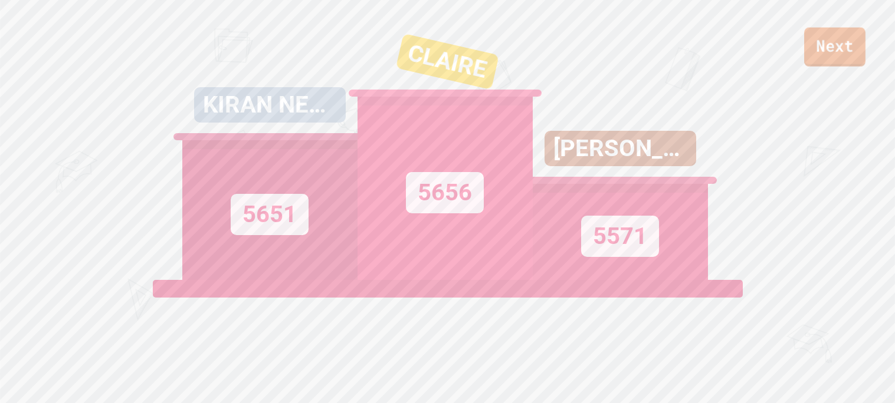
click at [833, 39] on link "Next" at bounding box center [834, 47] width 61 height 39
